Goal: Task Accomplishment & Management: Manage account settings

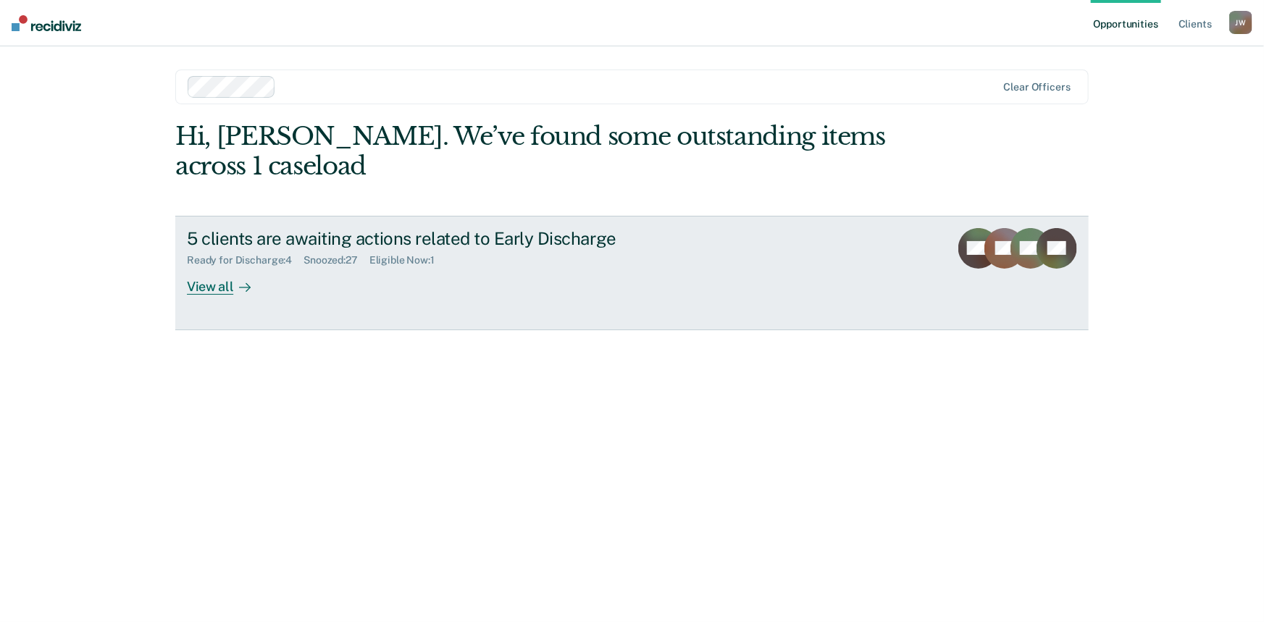
click at [218, 267] on div "View all" at bounding box center [227, 281] width 81 height 28
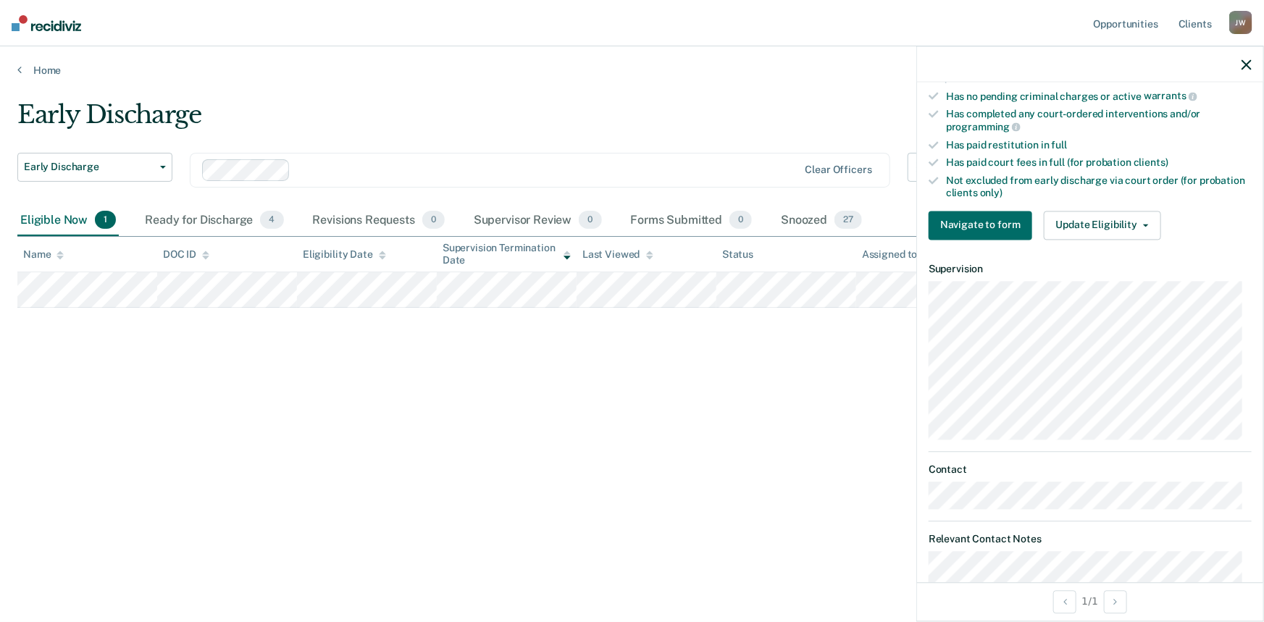
scroll to position [395, 0]
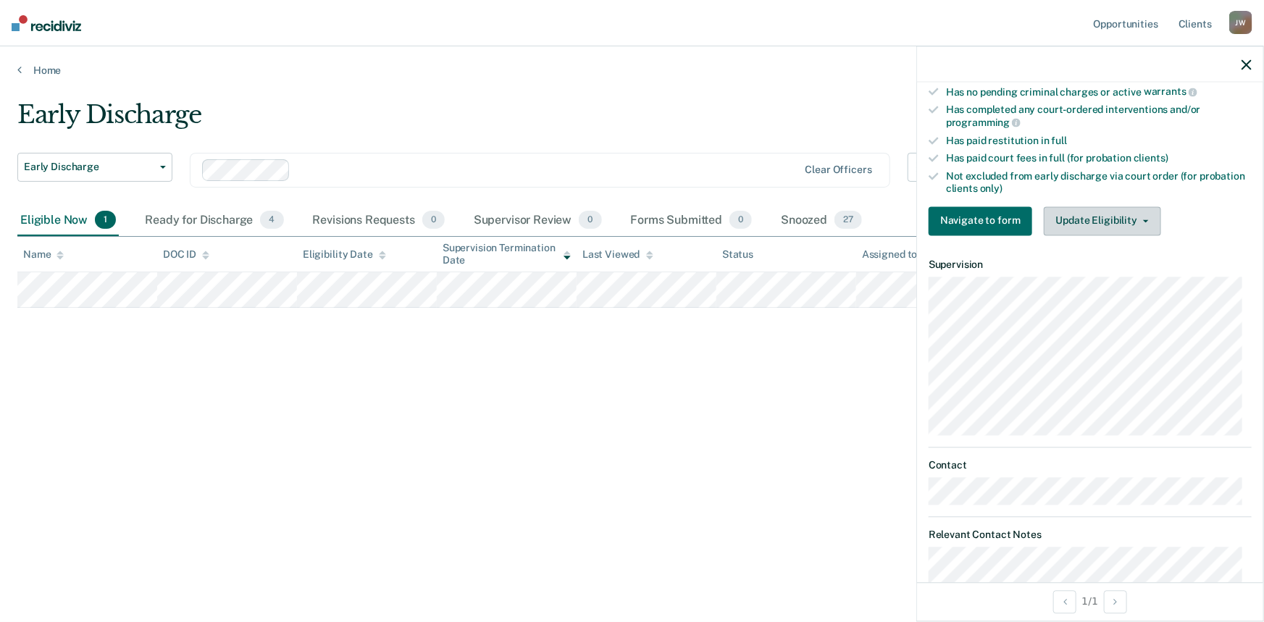
click at [1074, 218] on button "Update Eligibility" at bounding box center [1102, 220] width 117 height 29
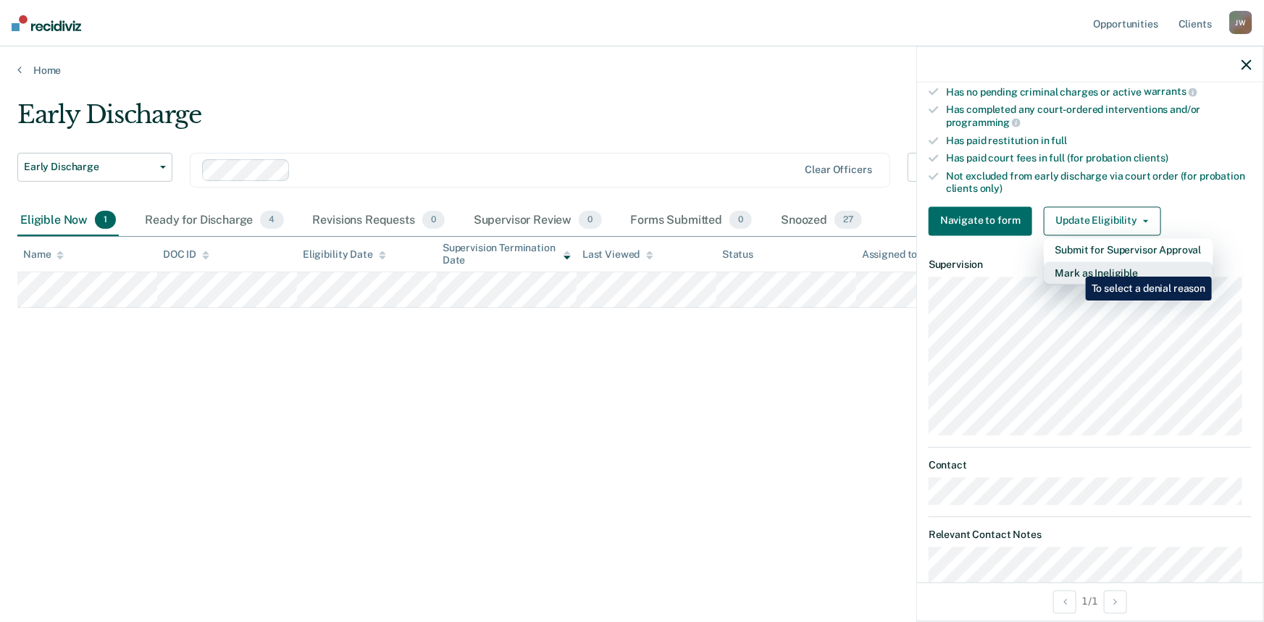
click at [1075, 266] on button "Mark as Ineligible" at bounding box center [1129, 273] width 170 height 23
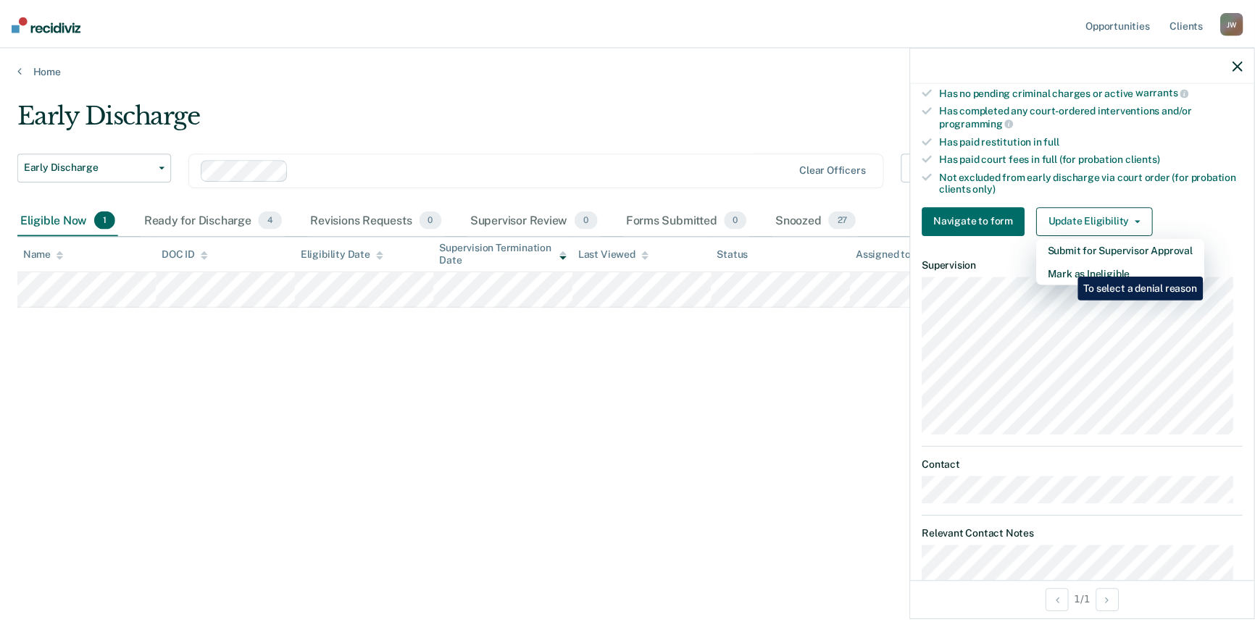
scroll to position [104, 0]
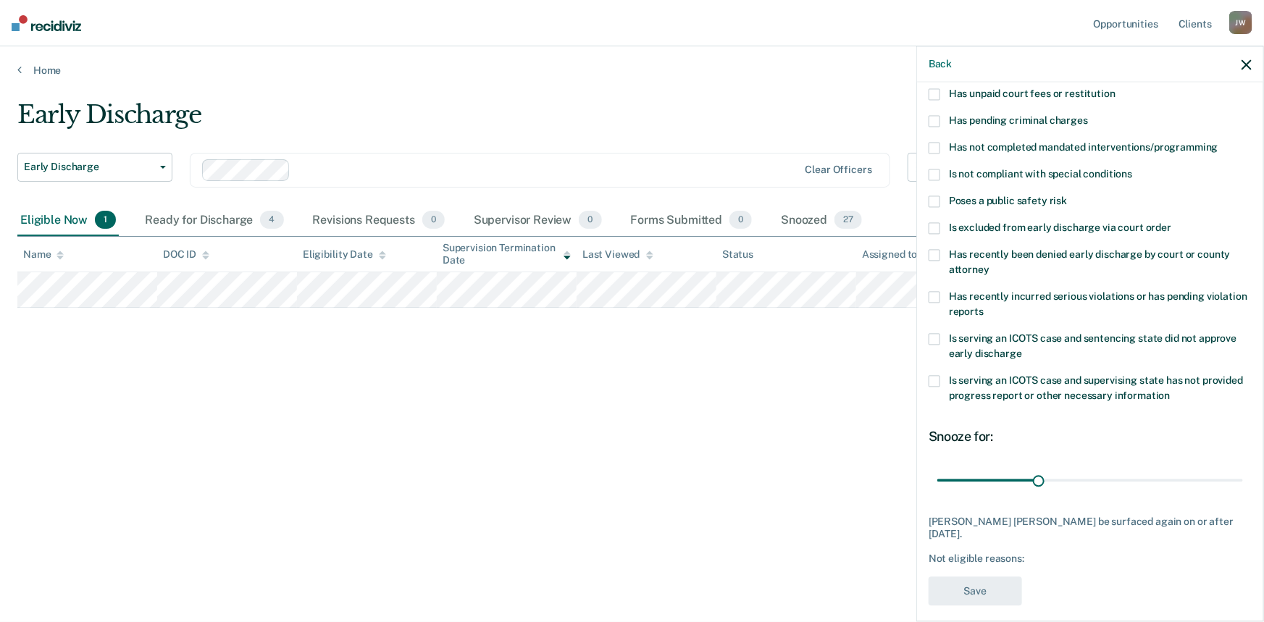
click at [937, 145] on span at bounding box center [935, 148] width 12 height 12
click at [1219, 142] on input "Has not completed mandated interventions/programming" at bounding box center [1219, 142] width 0 height 0
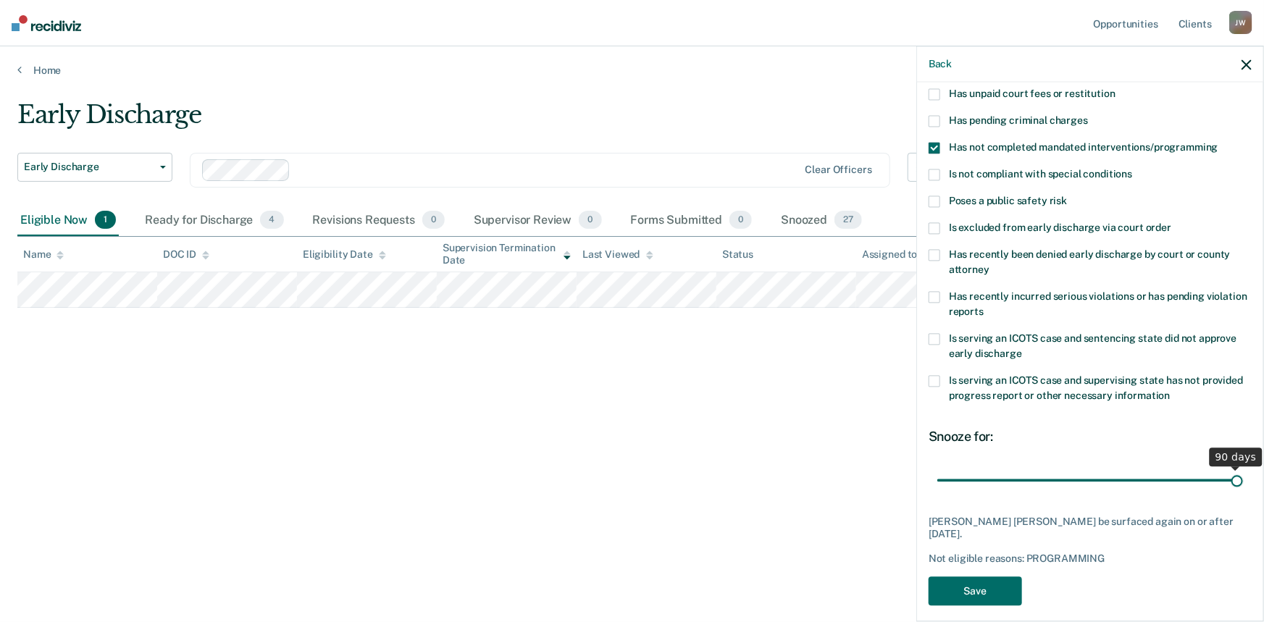
drag, startPoint x: 1032, startPoint y: 479, endPoint x: 1249, endPoint y: 478, distance: 216.6
type input "90"
click at [1243, 478] on input "range" at bounding box center [1091, 480] width 306 height 25
click at [994, 577] on button "Save" at bounding box center [975, 592] width 93 height 30
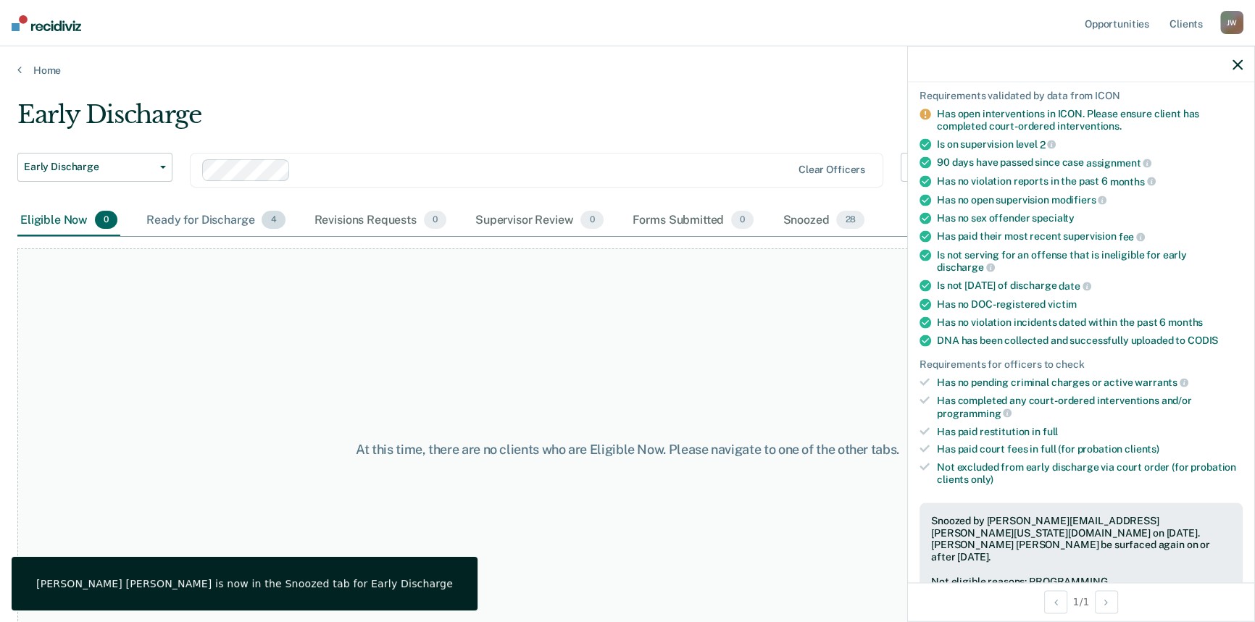
click at [188, 217] on div "Ready for Discharge 4" at bounding box center [215, 221] width 144 height 32
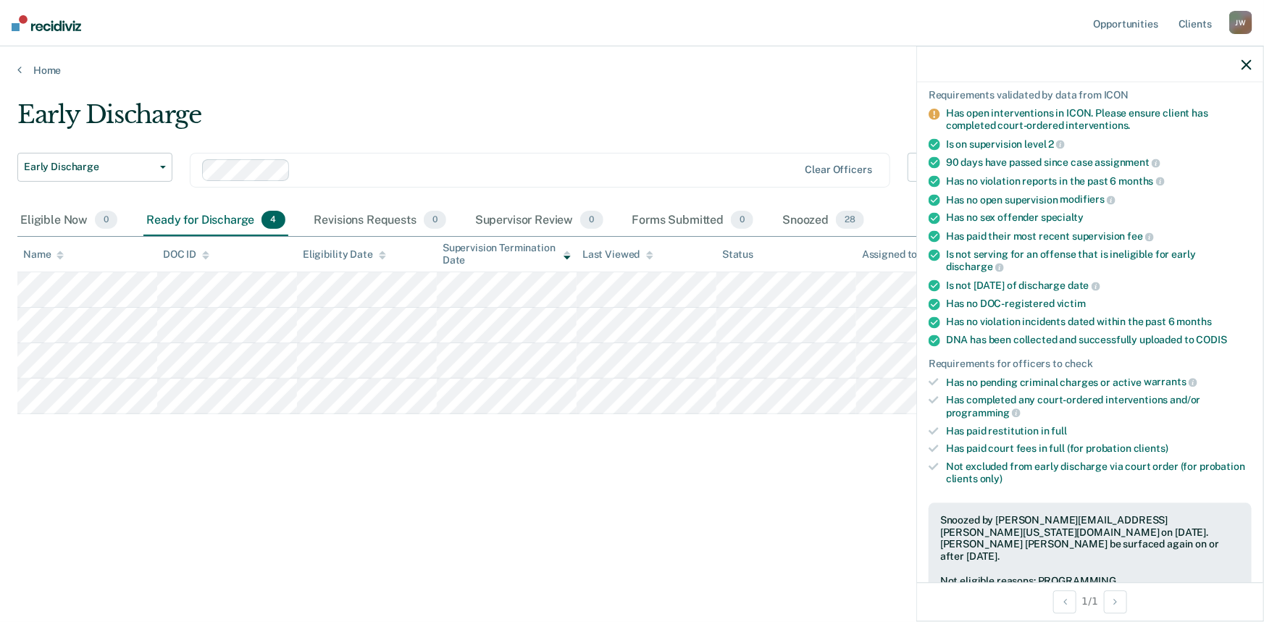
click at [1245, 60] on icon "button" at bounding box center [1247, 64] width 10 height 10
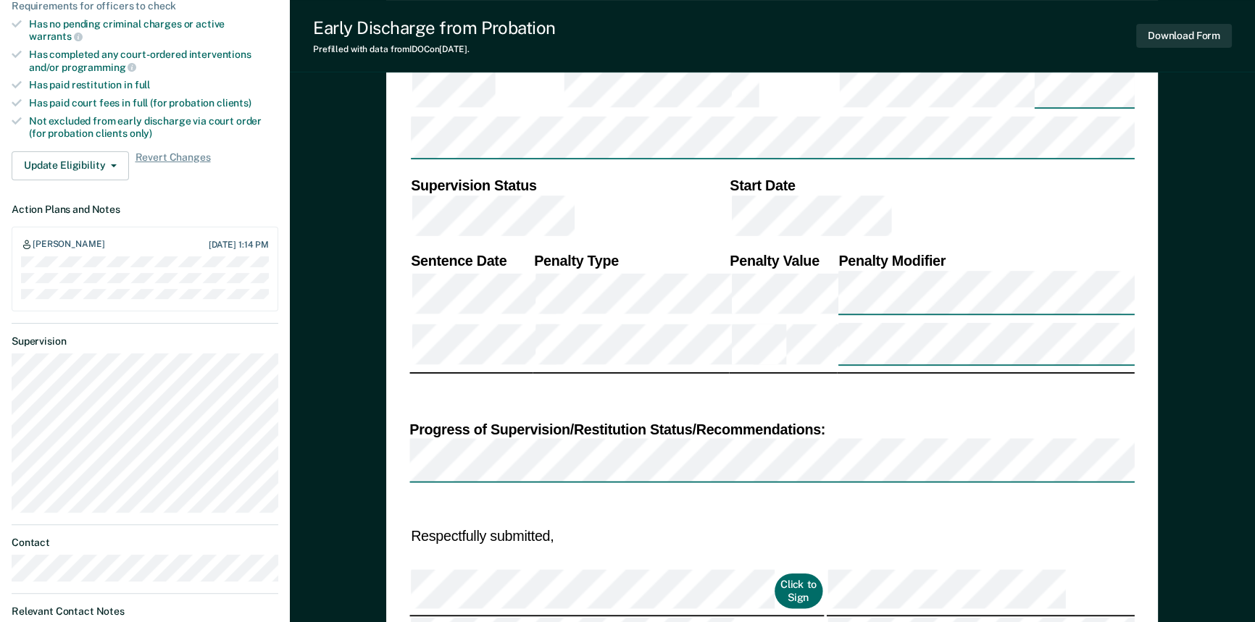
scroll to position [461, 0]
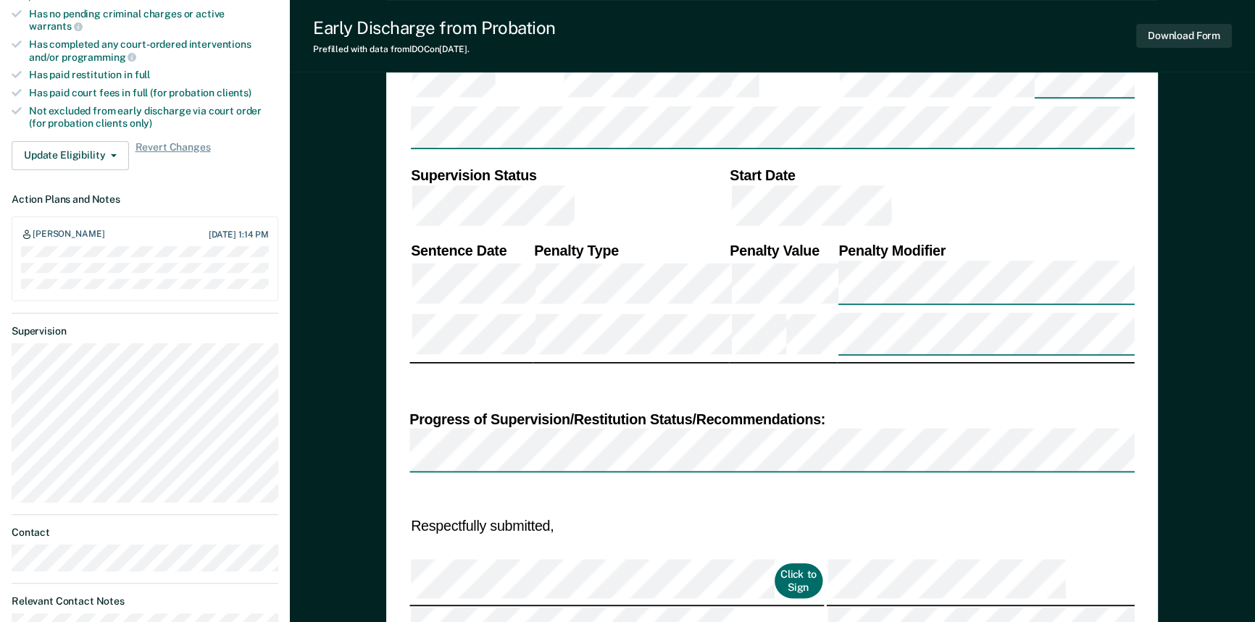
type textarea "x"
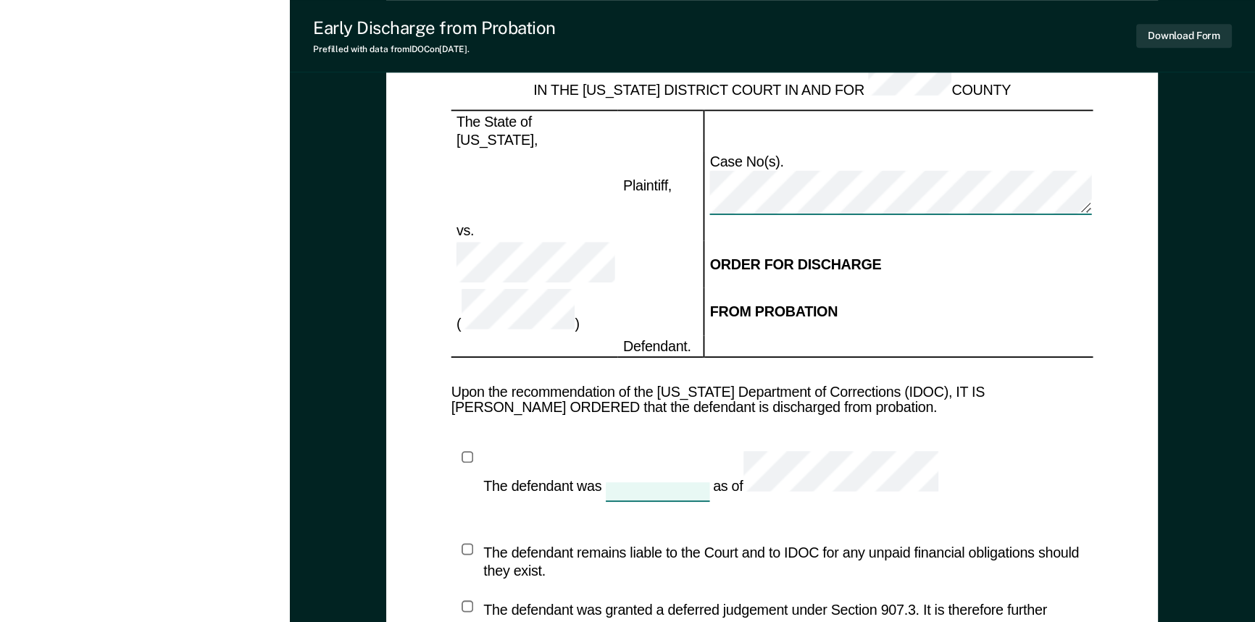
scroll to position [922, 0]
